Goal: Entertainment & Leisure: Consume media (video, audio)

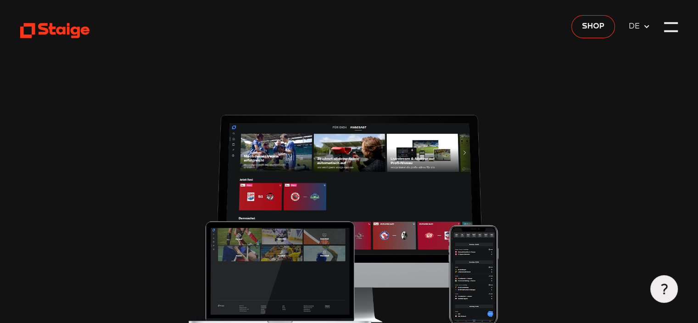
click at [669, 23] on div at bounding box center [671, 23] width 14 height 2
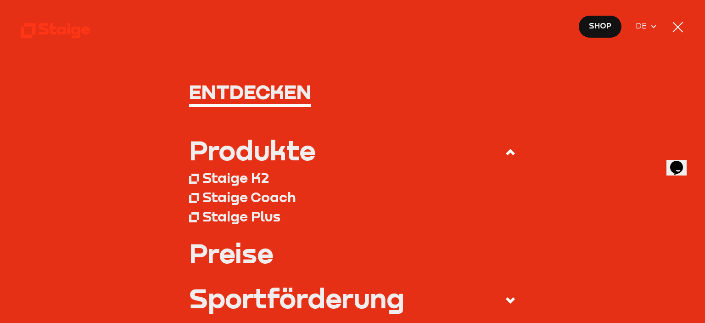
type input "0.8"
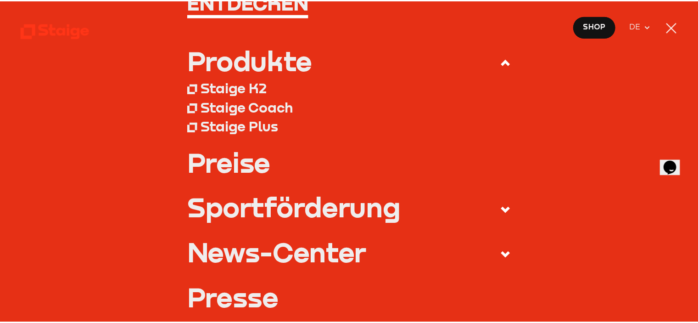
scroll to position [92, 0]
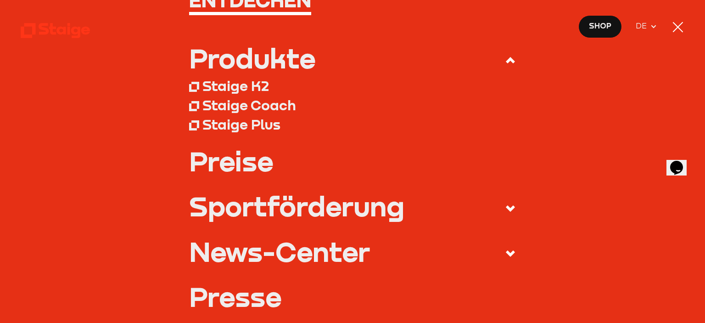
click at [675, 28] on div at bounding box center [677, 27] width 10 height 10
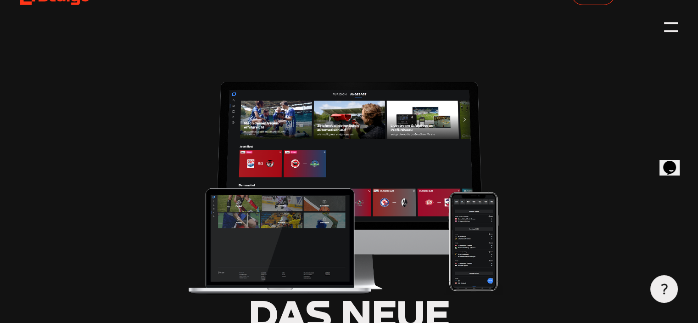
scroll to position [0, 0]
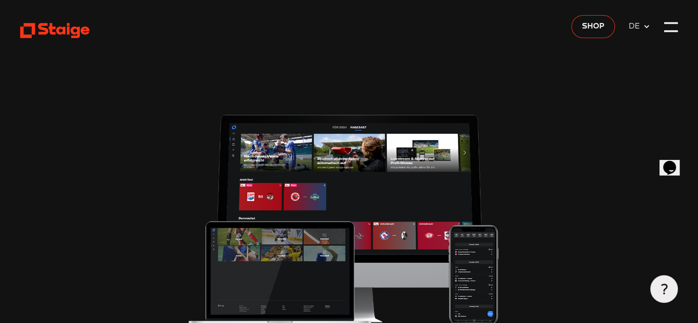
drag, startPoint x: 57, startPoint y: 26, endPoint x: 53, endPoint y: 32, distance: 7.3
click at [56, 27] on icon at bounding box center [54, 30] width 69 height 17
type input "0.8"
click at [671, 29] on div at bounding box center [671, 27] width 14 height 14
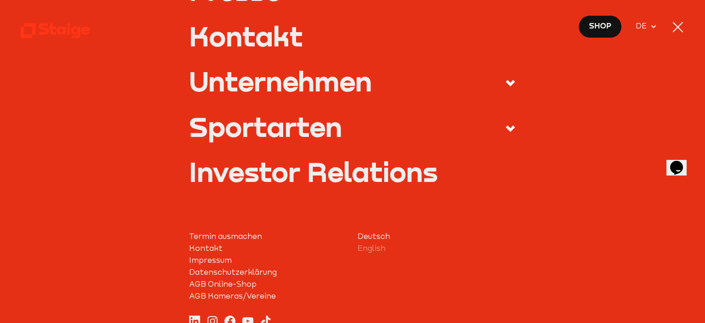
click at [491, 127] on span at bounding box center [503, 128] width 25 height 15
click at [0, 0] on input "Sportarten" at bounding box center [0, 0] width 0 height 0
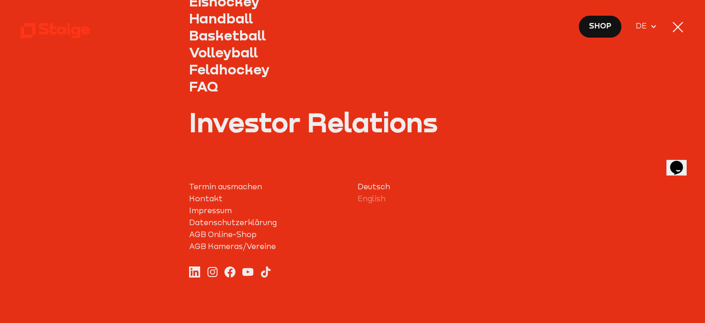
scroll to position [520, 0]
